Goal: Navigation & Orientation: Find specific page/section

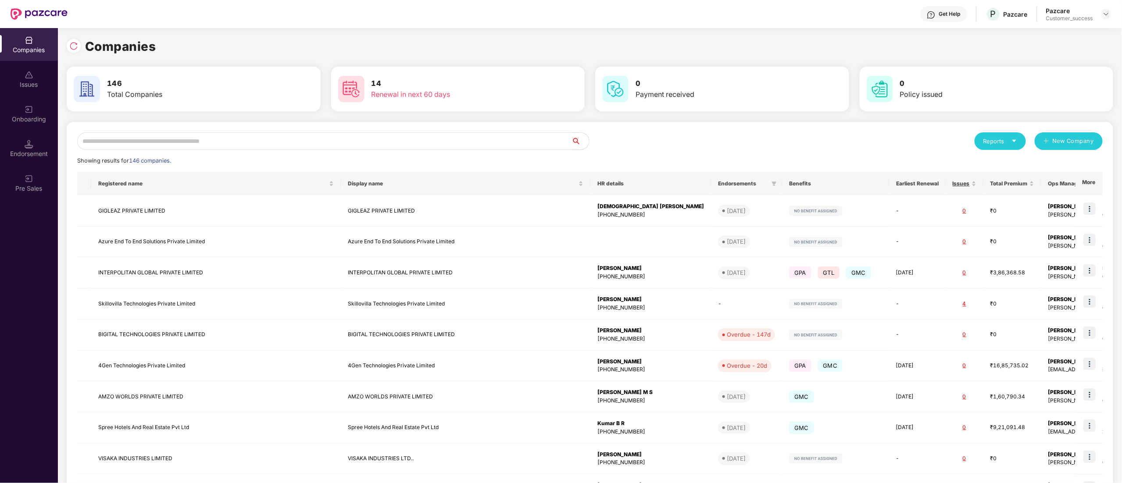
click at [201, 134] on input "text" at bounding box center [324, 141] width 494 height 18
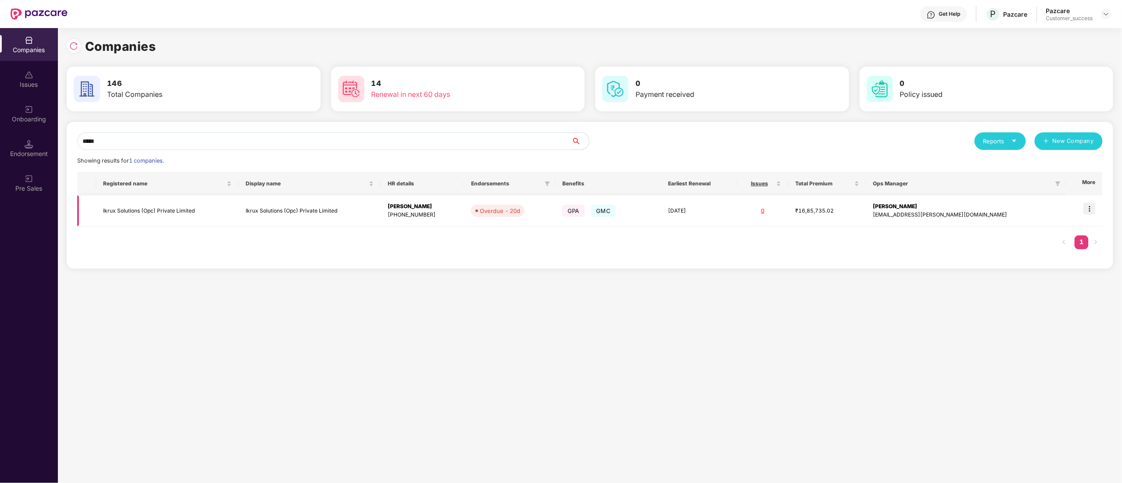
type input "*****"
click at [1089, 211] on img at bounding box center [1090, 209] width 12 height 12
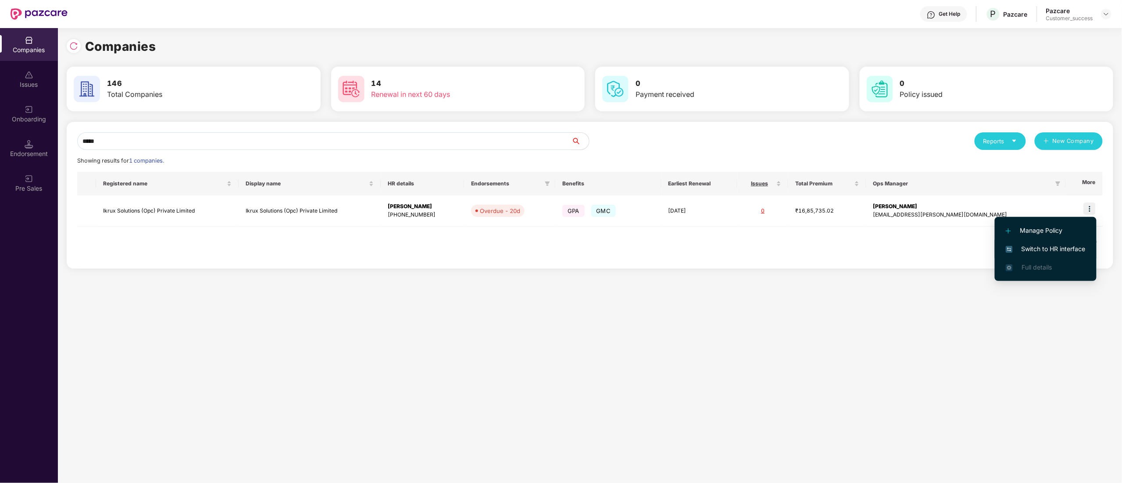
click at [1047, 247] on span "Switch to HR interface" at bounding box center [1046, 249] width 80 height 10
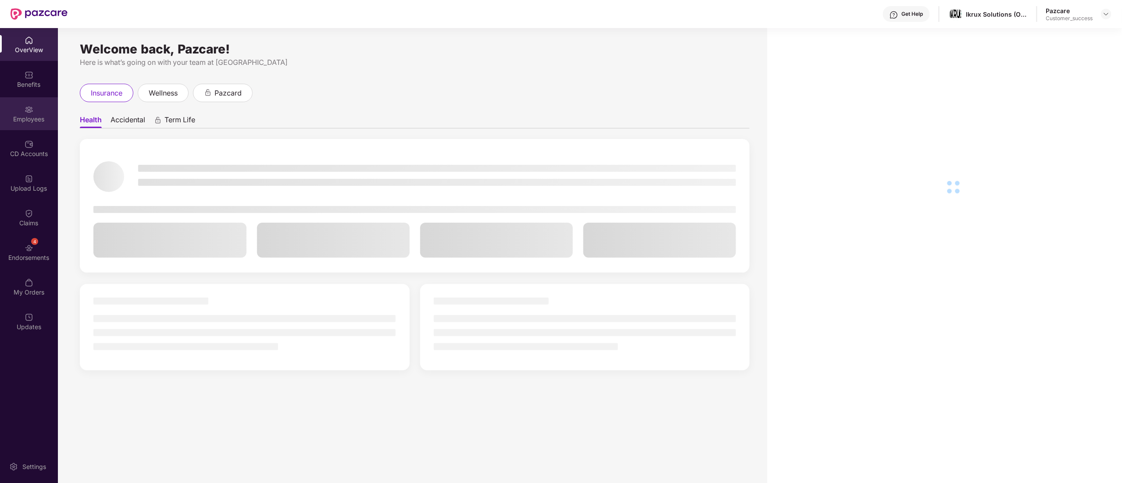
drag, startPoint x: 21, startPoint y: 101, endPoint x: 23, endPoint y: 108, distance: 7.2
click at [23, 108] on div "Employees" at bounding box center [29, 113] width 58 height 33
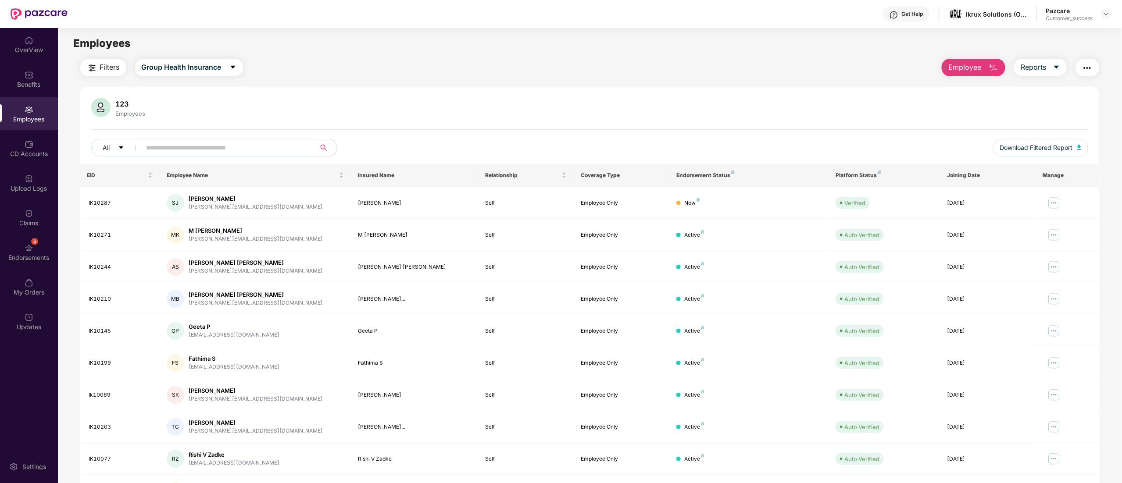
click at [32, 85] on div "Benefits" at bounding box center [29, 84] width 58 height 9
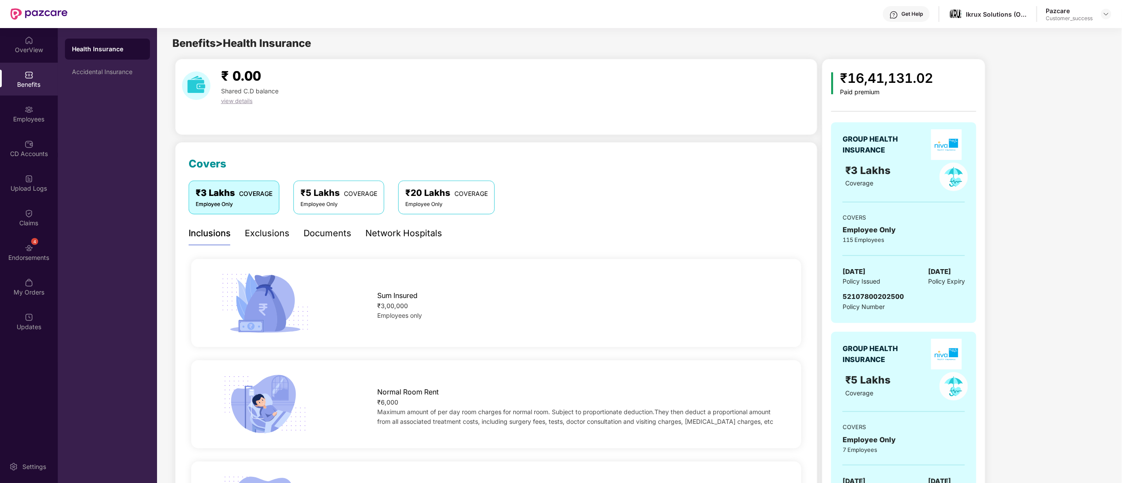
drag, startPoint x: 920, startPoint y: 272, endPoint x: 947, endPoint y: 270, distance: 26.8
click at [947, 270] on div "[DATE] Policy Issued [DATE] Policy Expiry" at bounding box center [904, 277] width 122 height 20
click at [1106, 16] on img at bounding box center [1106, 14] width 7 height 7
click at [1069, 35] on div "Switch to partner view" at bounding box center [1065, 34] width 114 height 17
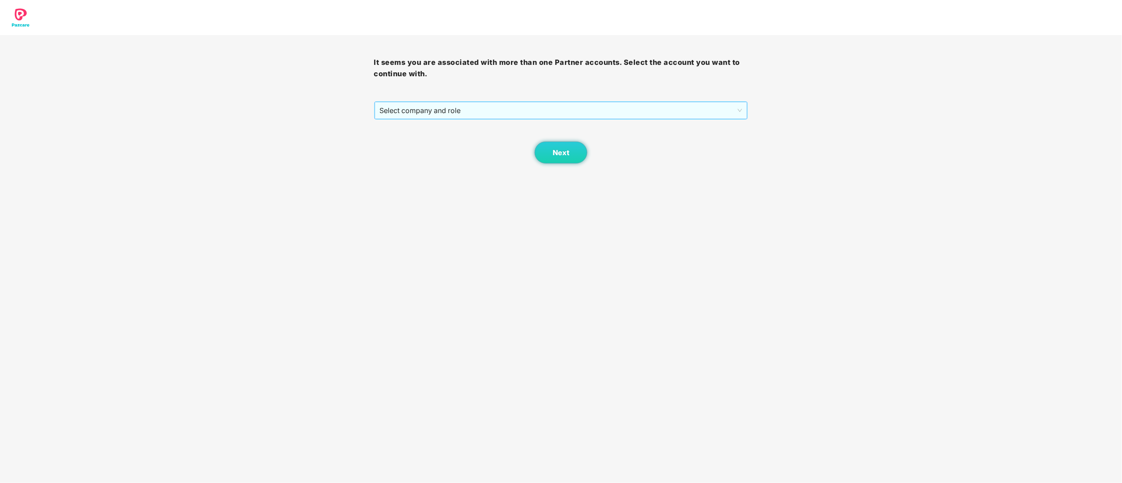
click at [430, 109] on span "Select company and role" at bounding box center [561, 110] width 363 height 17
click at [436, 143] on div "Pazcare - CUSTOMER_SUCCESS" at bounding box center [562, 142] width 364 height 10
click at [569, 154] on span "Next" at bounding box center [561, 153] width 17 height 8
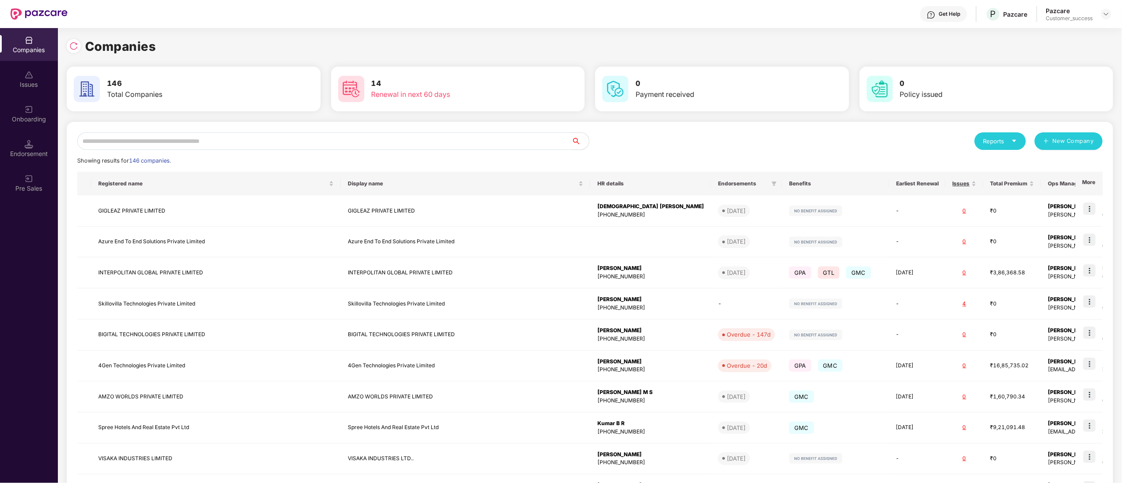
click at [136, 136] on input "text" at bounding box center [324, 141] width 494 height 18
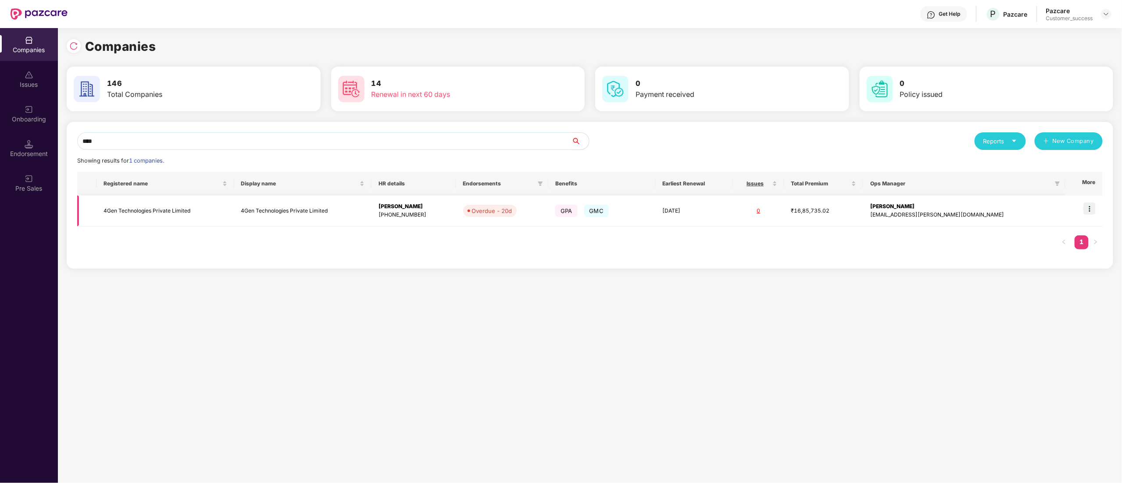
type input "****"
click at [1092, 210] on img at bounding box center [1090, 209] width 12 height 12
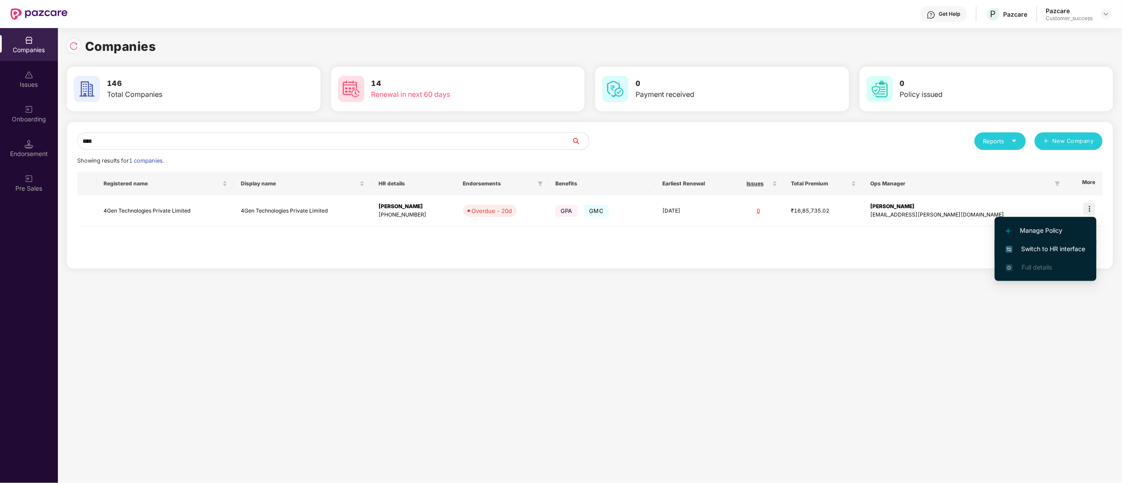
click at [1039, 244] on span "Switch to HR interface" at bounding box center [1046, 249] width 80 height 10
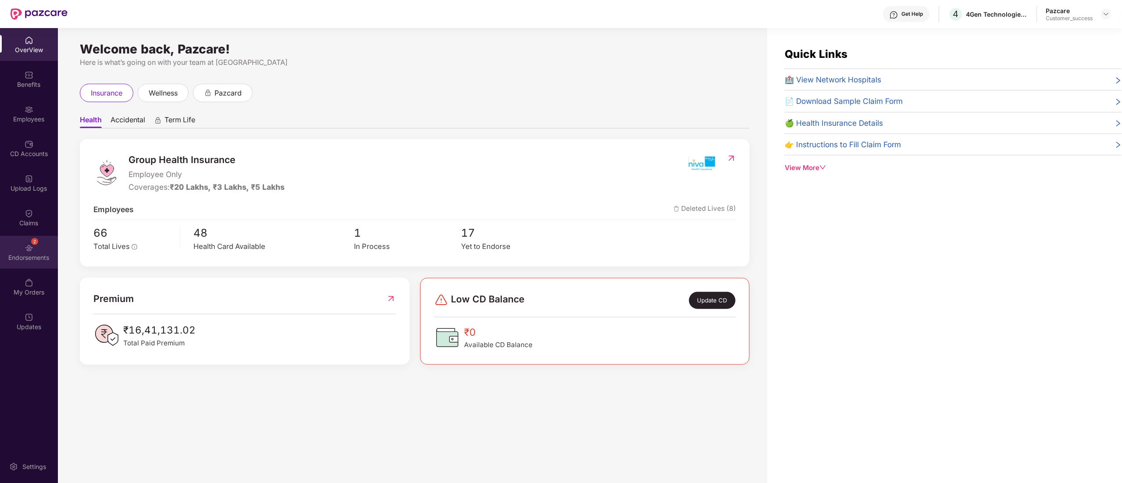
drag, startPoint x: 38, startPoint y: 233, endPoint x: 37, endPoint y: 244, distance: 10.6
click at [37, 244] on div "2 Endorsements" at bounding box center [29, 252] width 58 height 33
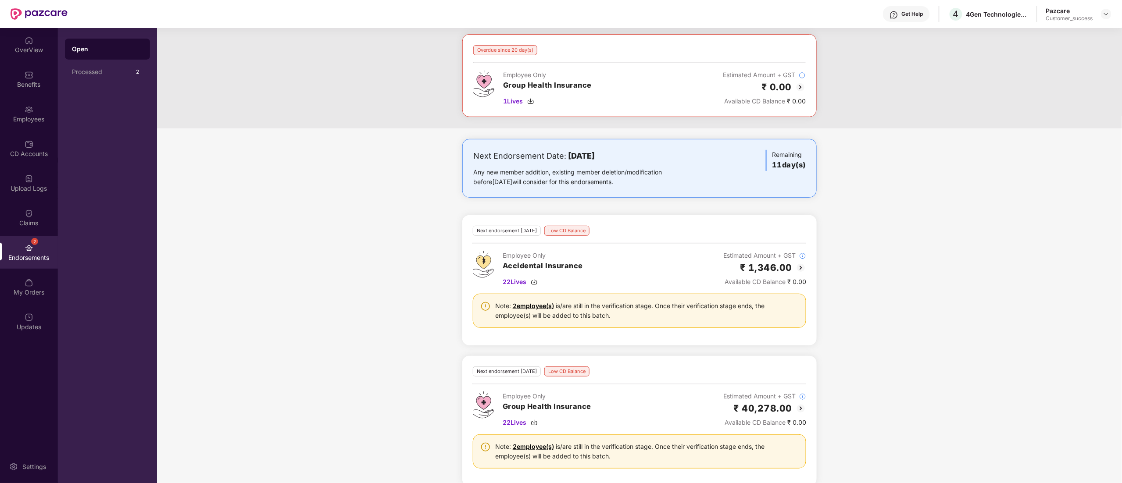
scroll to position [153, 0]
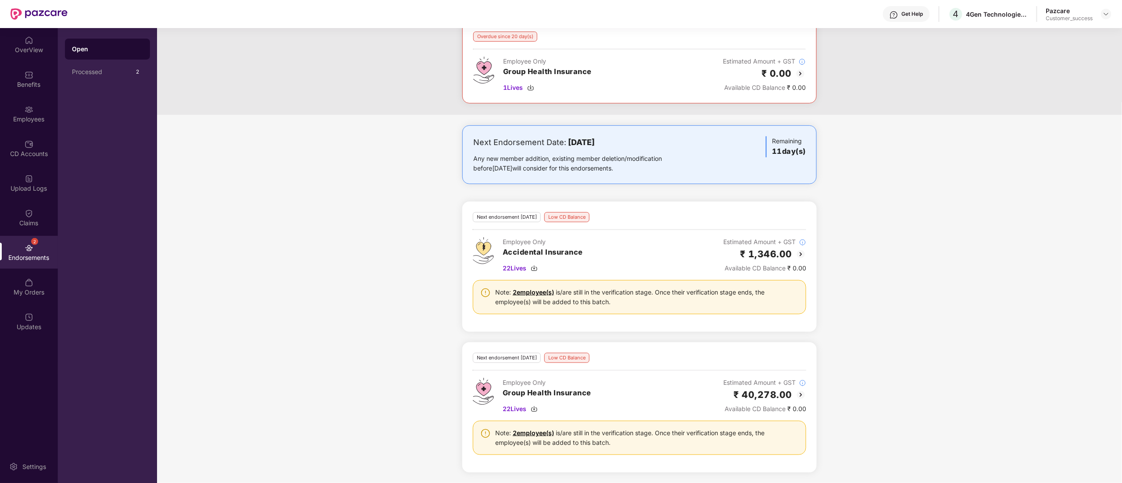
click at [799, 255] on img at bounding box center [801, 254] width 11 height 11
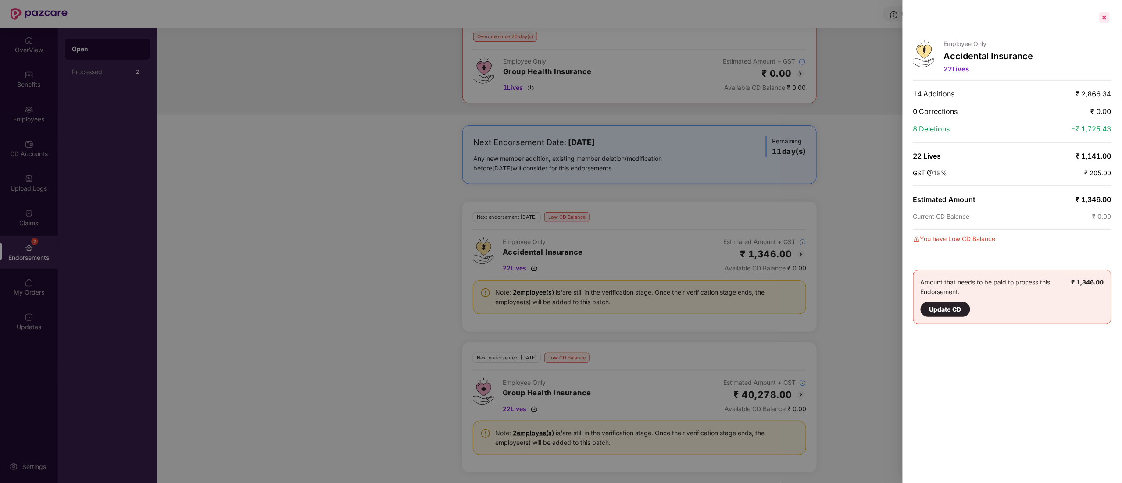
click at [1101, 14] on div at bounding box center [1105, 18] width 14 height 14
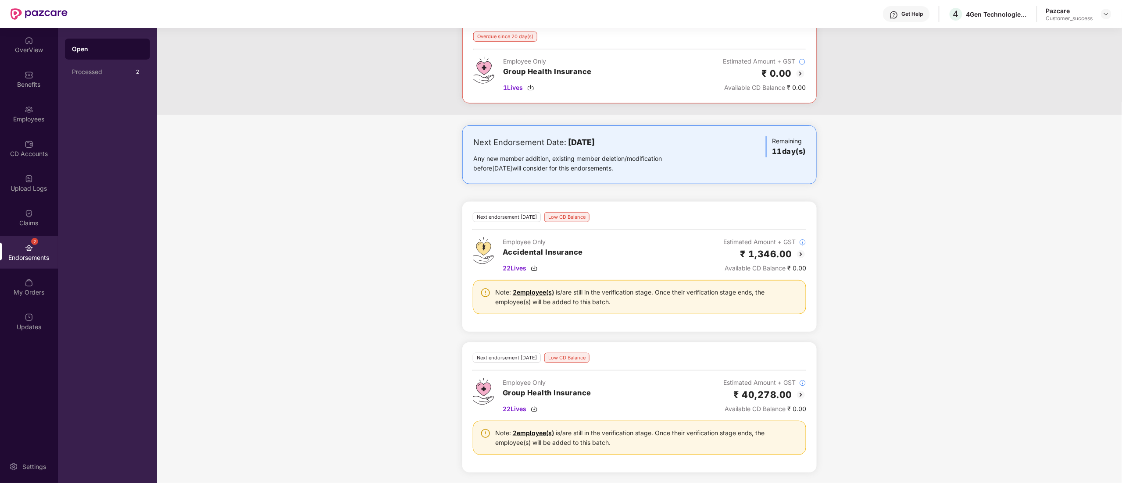
click at [796, 397] on img at bounding box center [801, 395] width 11 height 11
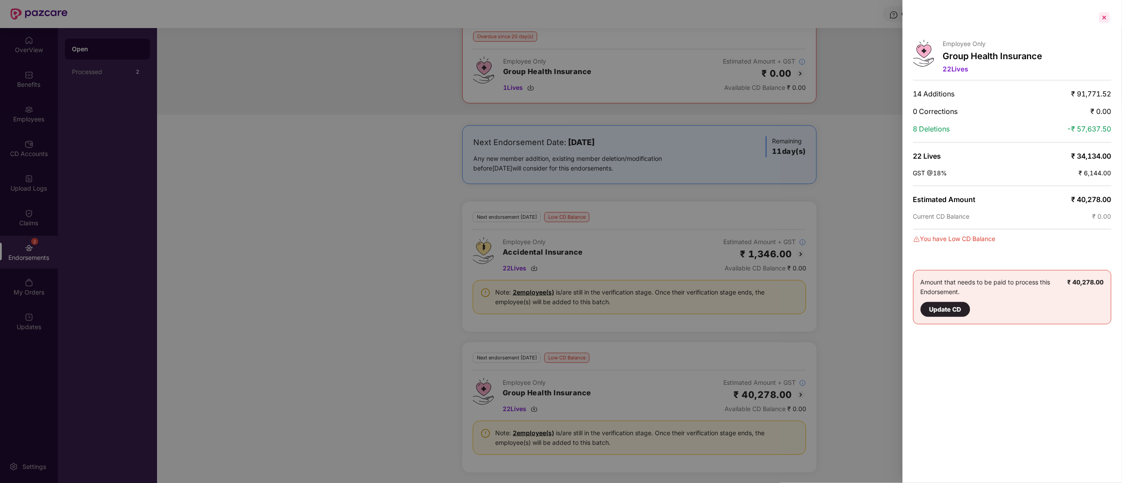
click at [1106, 18] on div at bounding box center [1105, 18] width 14 height 14
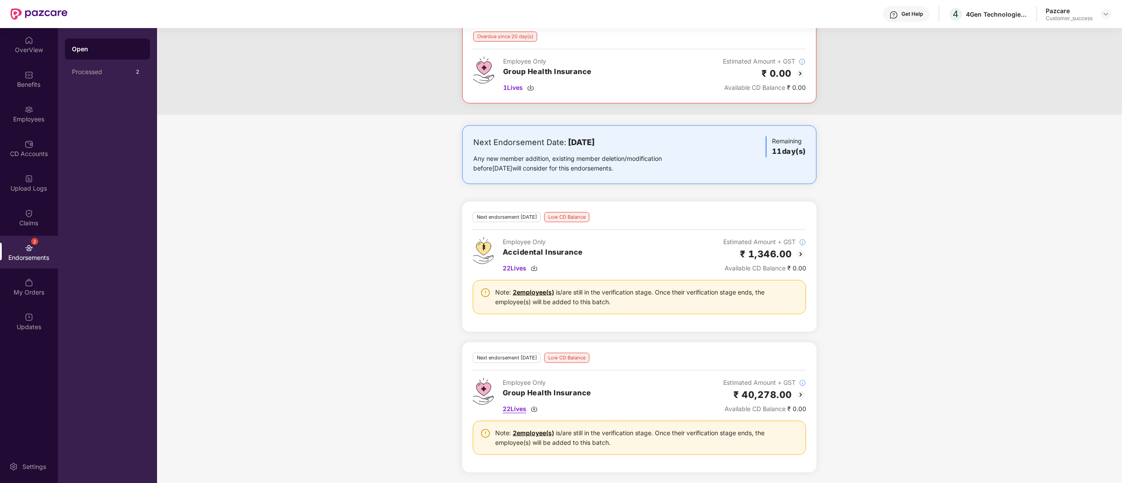
click at [532, 408] on img at bounding box center [534, 409] width 7 height 7
click at [25, 84] on div "Benefits" at bounding box center [29, 84] width 58 height 9
